Goal: Task Accomplishment & Management: Manage account settings

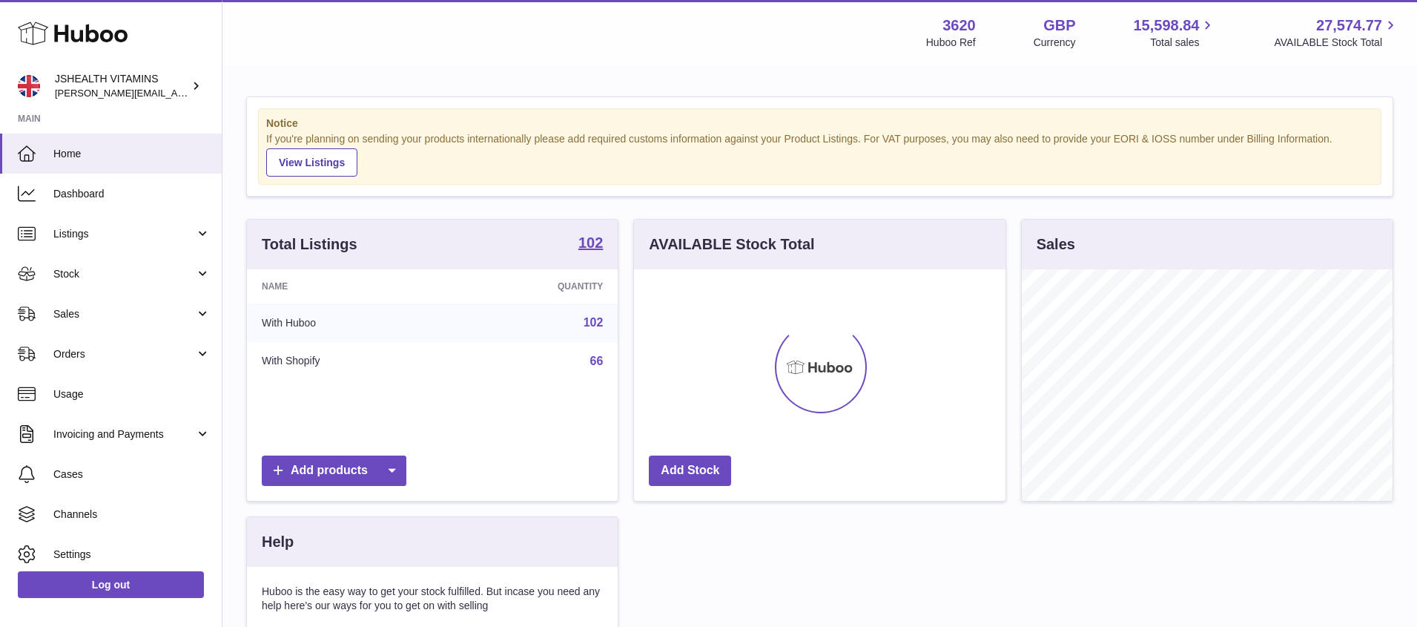
scroll to position [231, 372]
click at [102, 317] on span "Sales" at bounding box center [124, 314] width 142 height 14
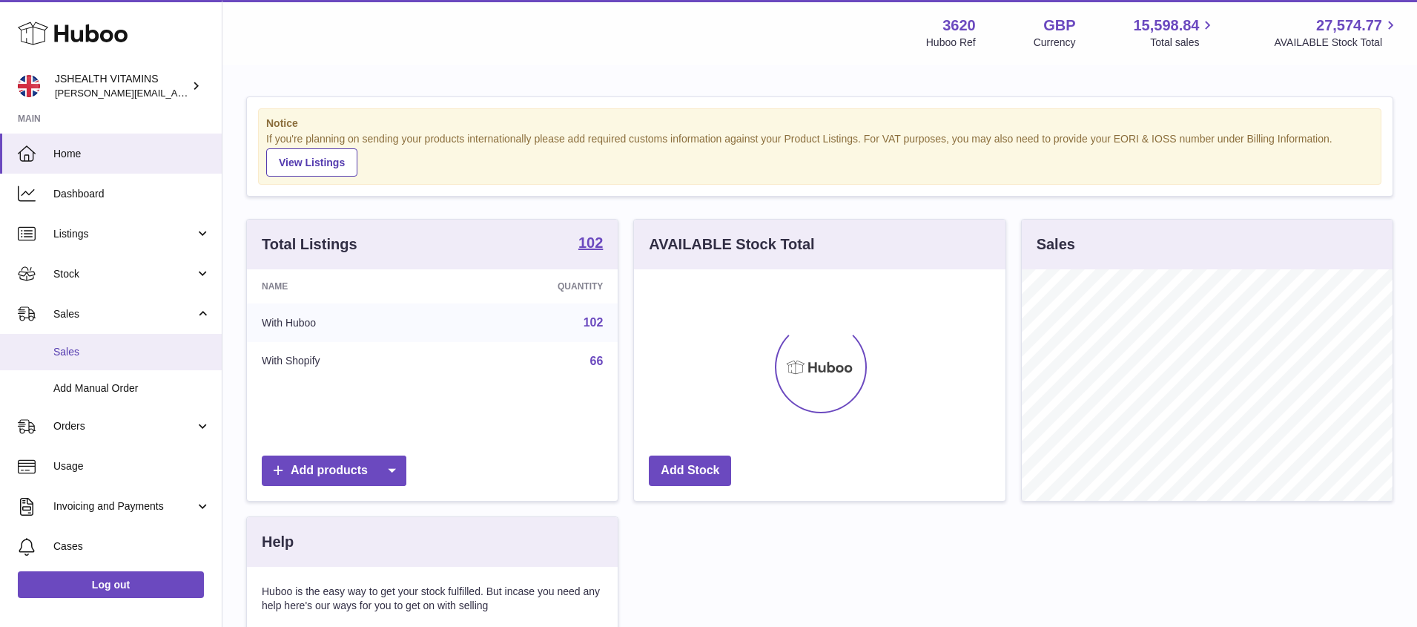
drag, startPoint x: 113, startPoint y: 352, endPoint x: 177, endPoint y: 339, distance: 65.9
click at [112, 352] on span "Sales" at bounding box center [131, 352] width 157 height 14
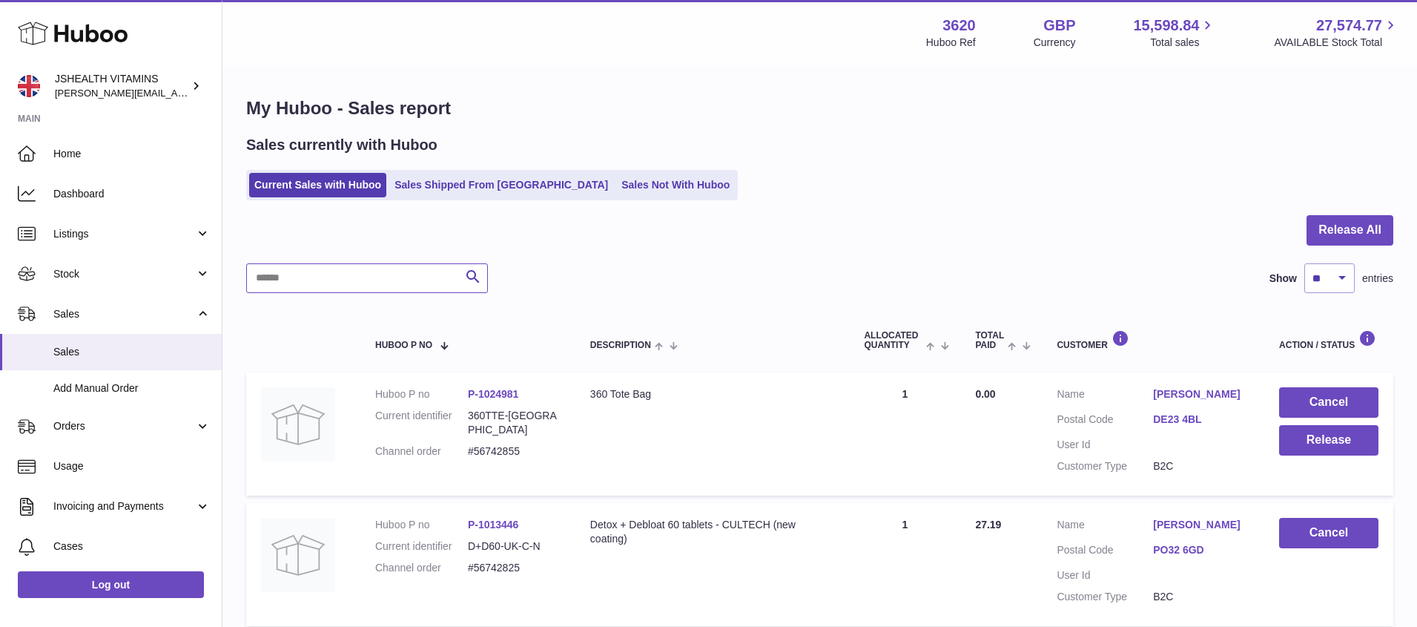
click at [338, 281] on input "text" at bounding box center [367, 278] width 242 height 30
paste input "*********"
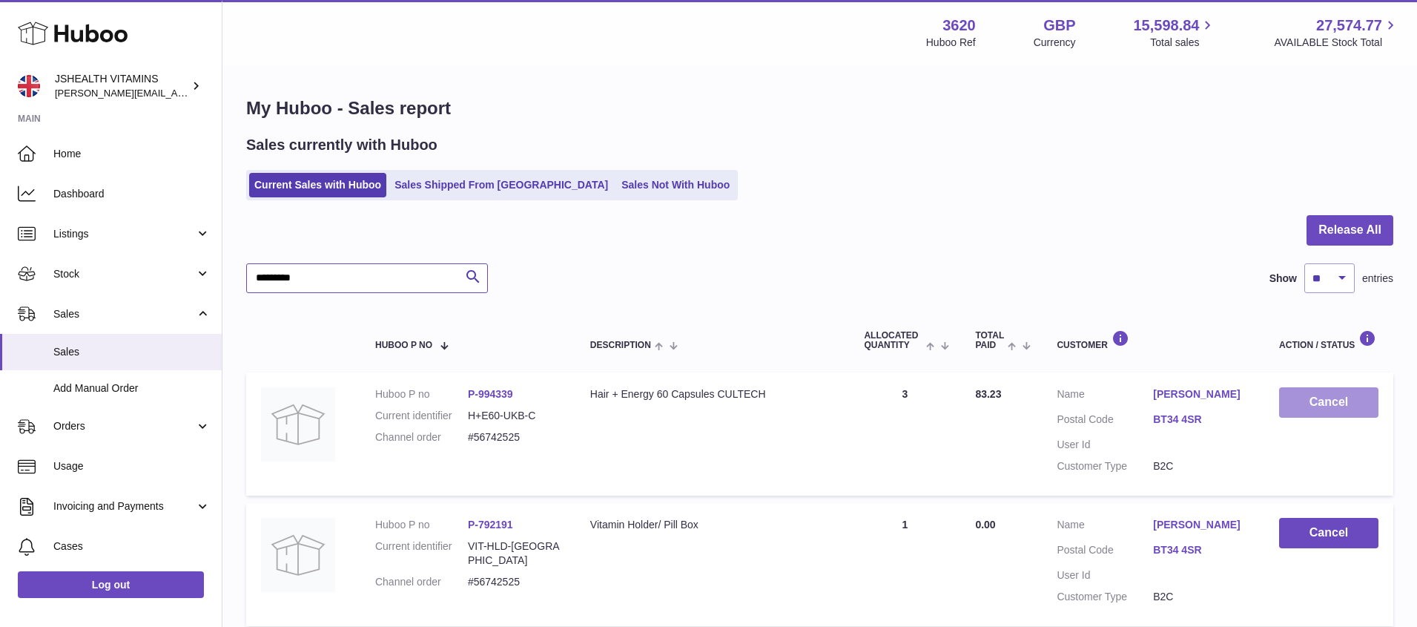
type input "*********"
click at [1354, 403] on button "Cancel" at bounding box center [1329, 402] width 99 height 30
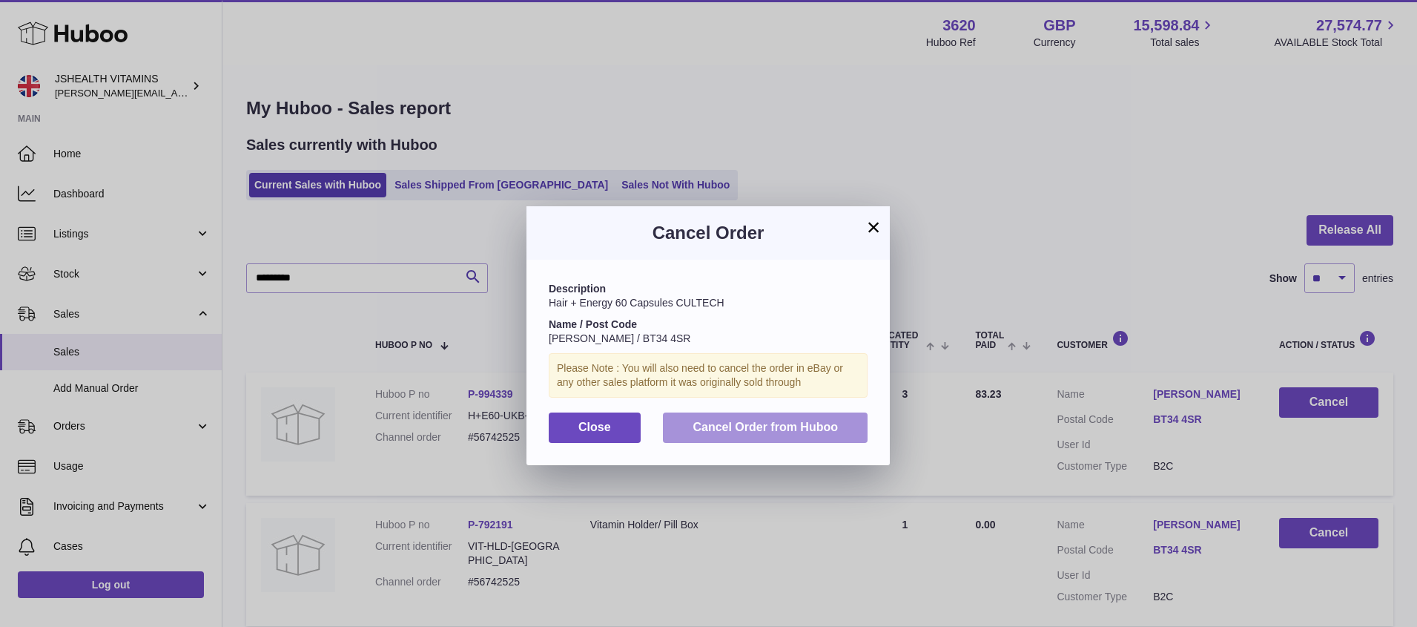
click at [800, 417] on button "Cancel Order from Huboo" at bounding box center [765, 427] width 205 height 30
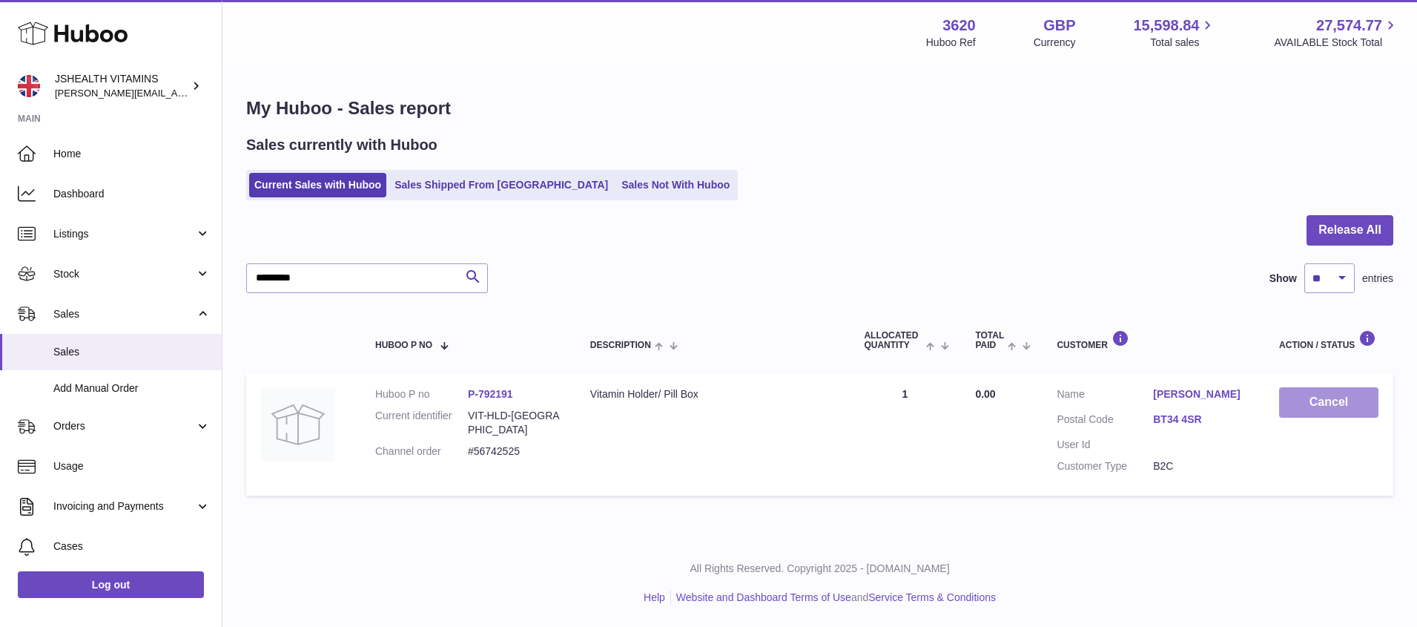
click at [1324, 409] on button "Cancel" at bounding box center [1329, 402] width 99 height 30
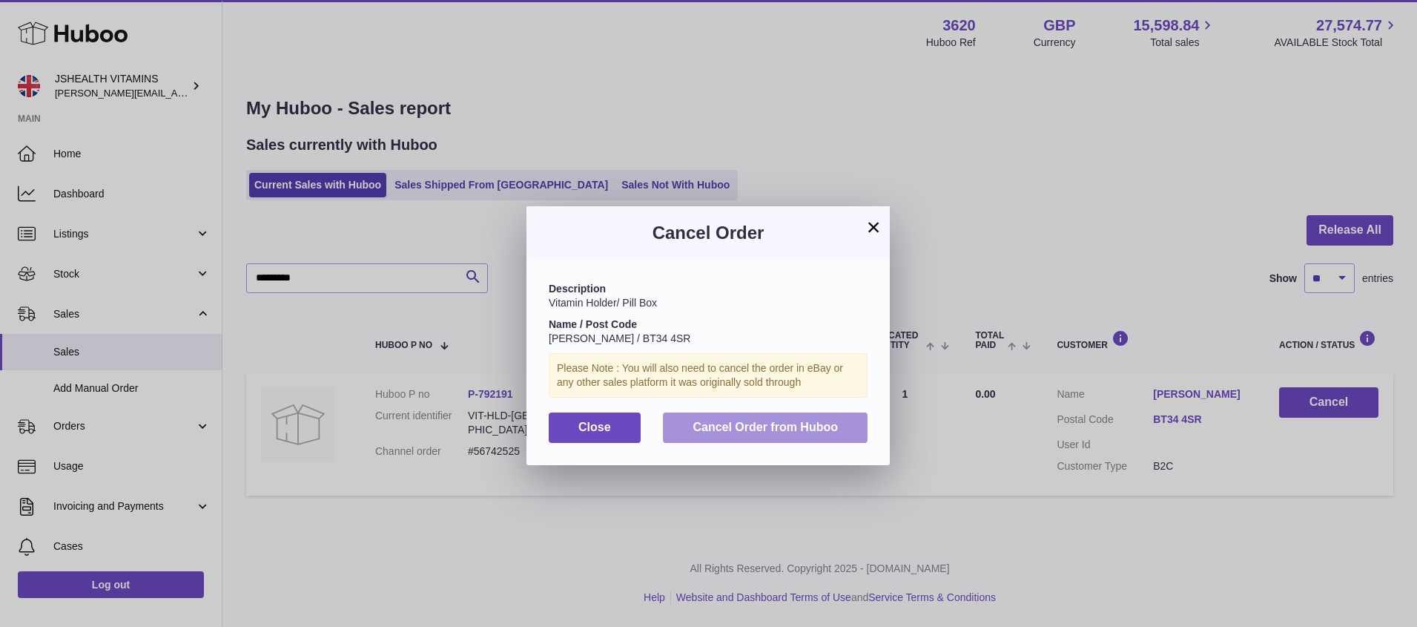
click at [822, 429] on span "Cancel Order from Huboo" at bounding box center [765, 427] width 145 height 13
